Goal: Transaction & Acquisition: Subscribe to service/newsletter

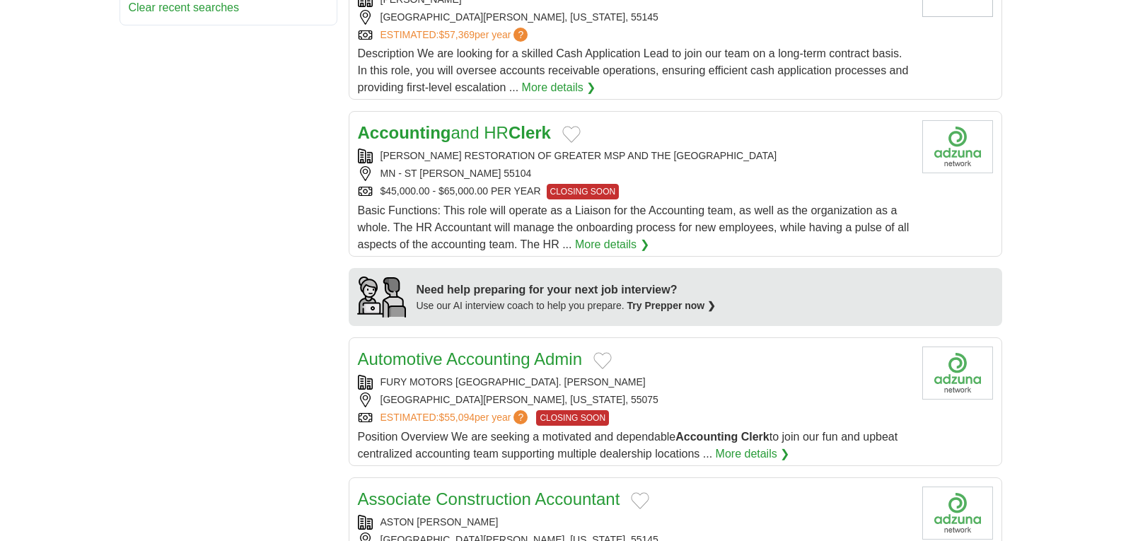
scroll to position [920, 0]
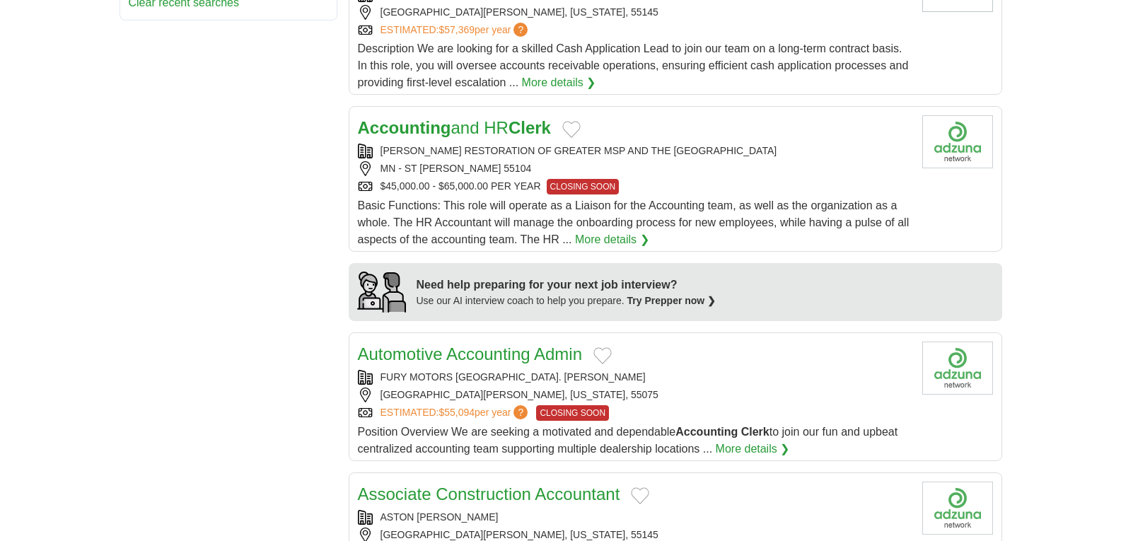
click at [729, 441] on link "More details ❯" at bounding box center [753, 449] width 74 height 17
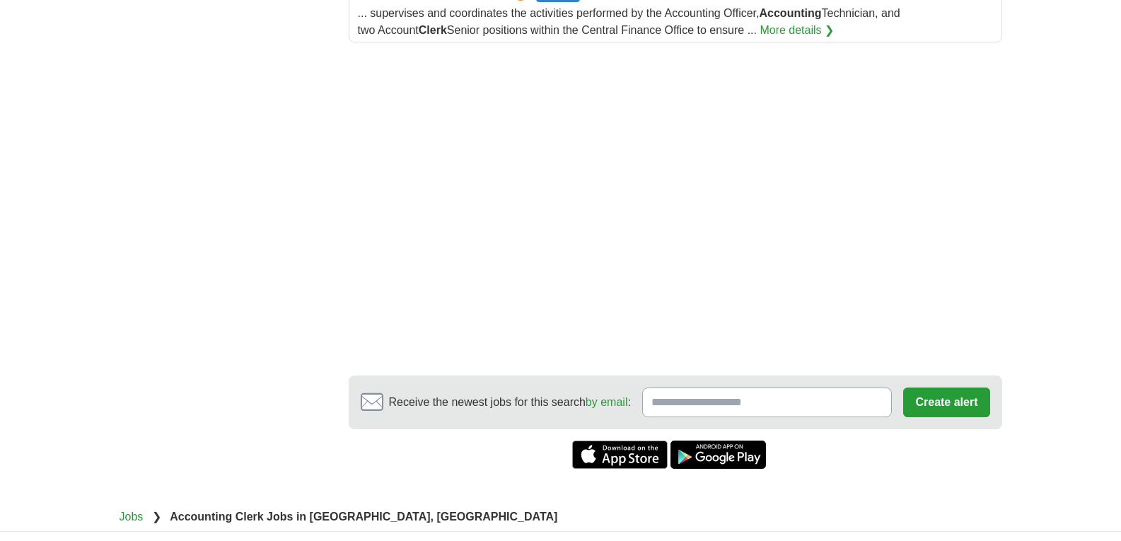
scroll to position [1839, 0]
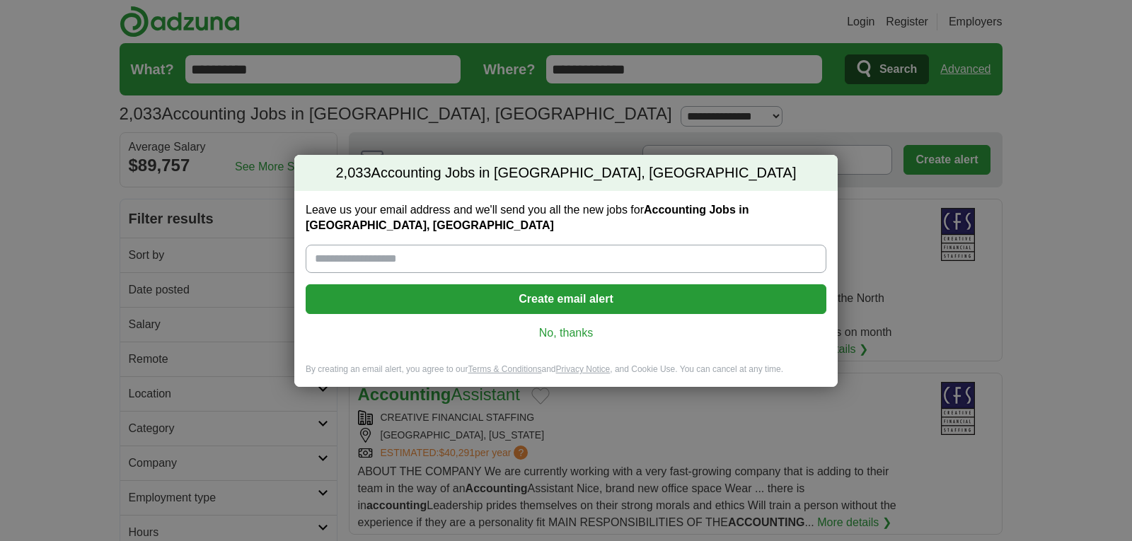
click at [688, 264] on input "Leave us your email address and we'll send you all the new jobs for Accounting …" at bounding box center [566, 259] width 521 height 28
type input "**********"
click at [603, 301] on button "Create email alert" at bounding box center [566, 299] width 521 height 30
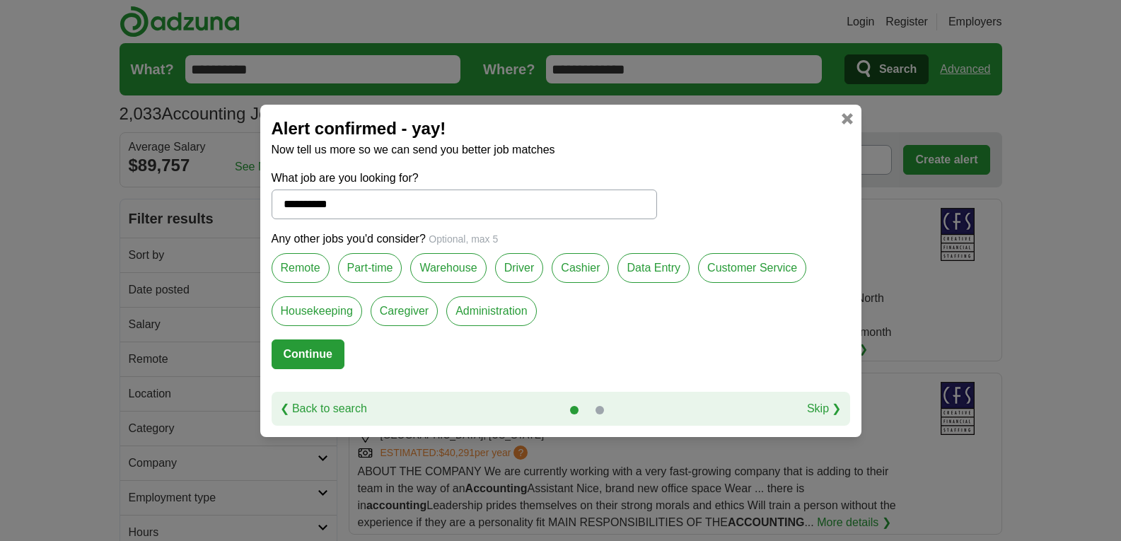
click at [304, 411] on link "❮ Back to search" at bounding box center [323, 408] width 87 height 17
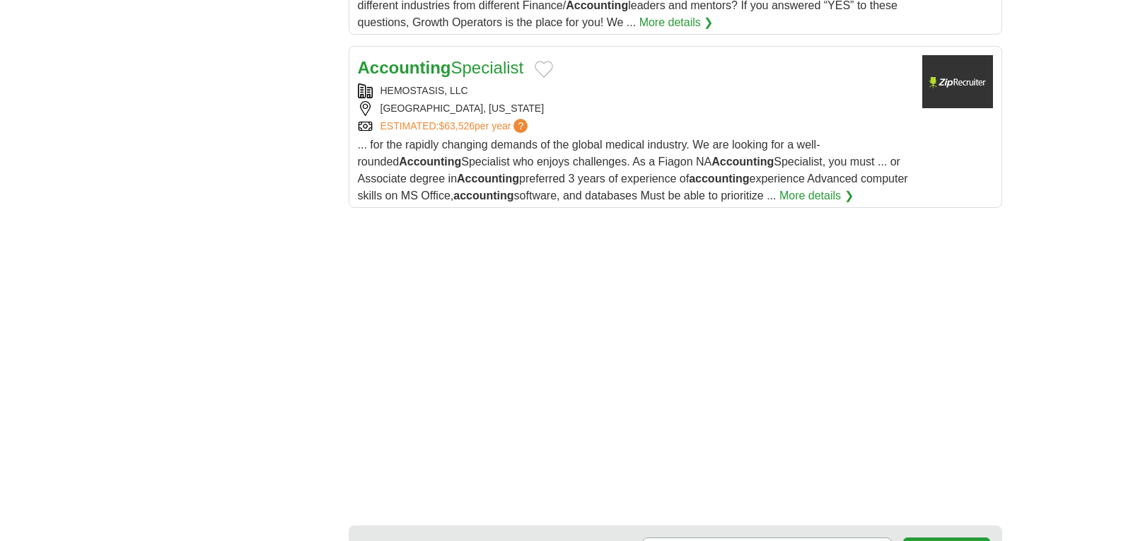
scroll to position [1981, 0]
